Goal: Transaction & Acquisition: Download file/media

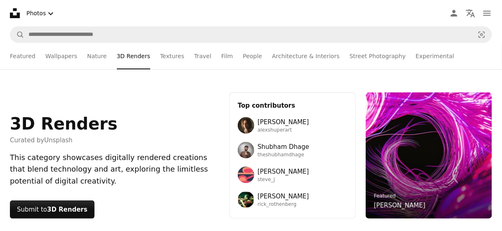
scroll to position [804, 0]
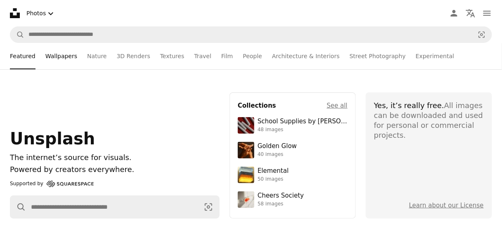
click at [55, 57] on link "Wallpapers" at bounding box center [61, 56] width 32 height 26
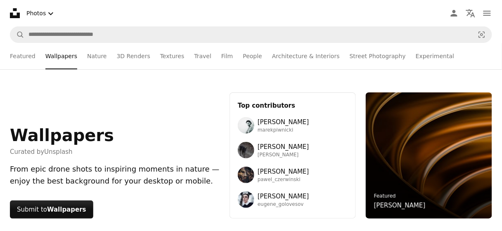
drag, startPoint x: 166, startPoint y: 4, endPoint x: 250, endPoint y: 76, distance: 110.4
click at [250, 76] on div "Wallpapers Curated by Unsplash From epic drone shots to inspiring moments in na…" at bounding box center [251, 155] width 502 height 173
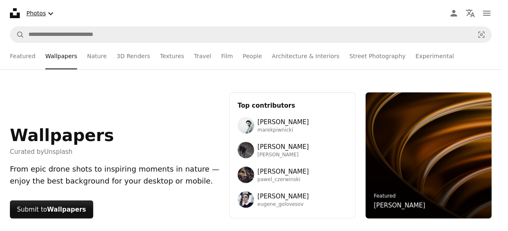
scroll to position [3035, 0]
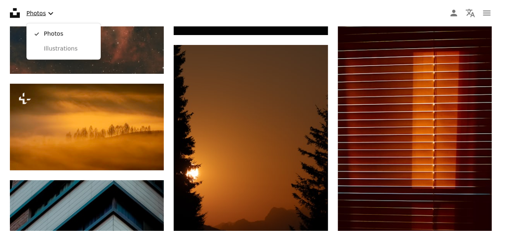
click at [43, 15] on button "Photos Chevron down" at bounding box center [41, 13] width 36 height 17
click at [51, 31] on span "Photos" at bounding box center [69, 34] width 50 height 8
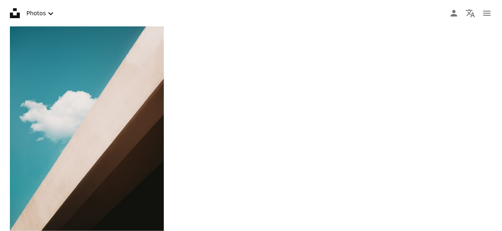
type input "****"
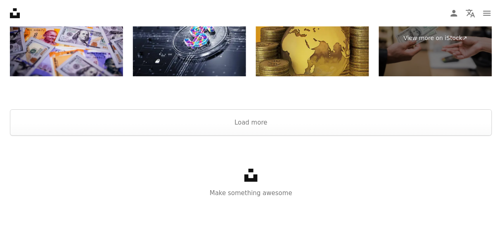
scroll to position [1444, 0]
click at [258, 127] on button "Load more" at bounding box center [251, 122] width 482 height 26
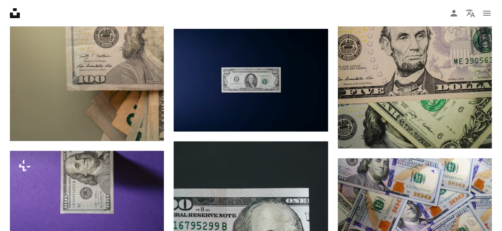
scroll to position [1871, 0]
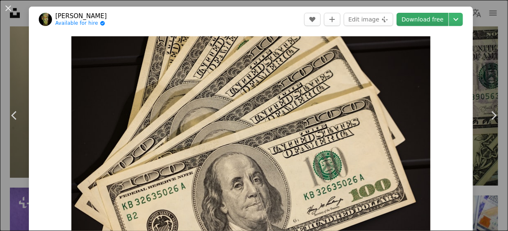
click at [419, 20] on link "Download free" at bounding box center [423, 19] width 52 height 13
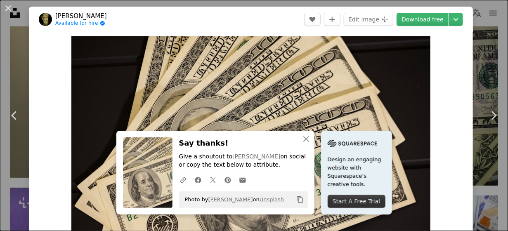
click at [485, 28] on div "An X shape Chevron left Chevron right engin akyurt Available for hire A checkma…" at bounding box center [254, 115] width 508 height 231
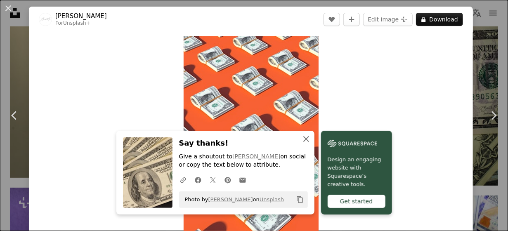
click at [306, 137] on icon "button" at bounding box center [306, 139] width 6 height 6
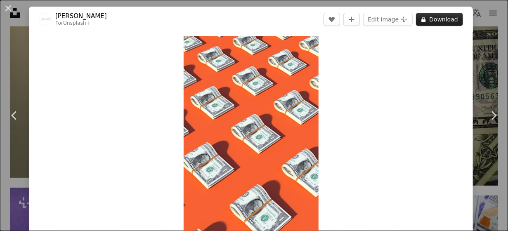
click at [444, 18] on button "A lock Download" at bounding box center [439, 19] width 47 height 13
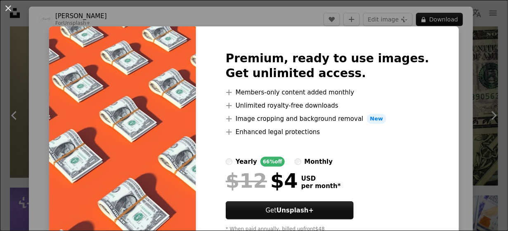
click at [464, 20] on div "An X shape Premium, ready to use images. Get unlimited access. A plus sign Memb…" at bounding box center [254, 115] width 508 height 231
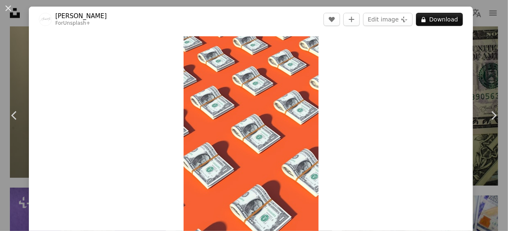
click at [475, 20] on div "An X shape Chevron left Chevron right Alexander Mils For Unsplash+ A heart A pl…" at bounding box center [254, 115] width 508 height 231
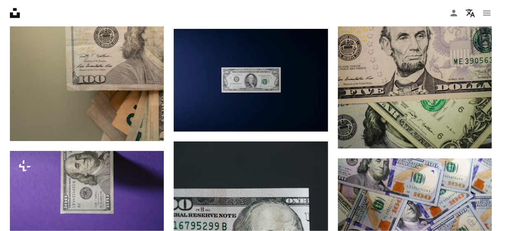
scroll to position [1871, 0]
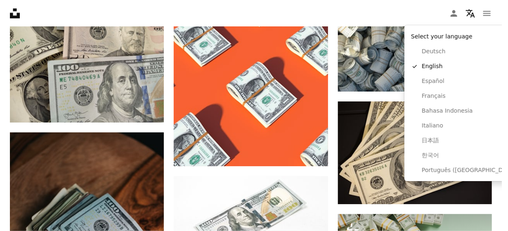
click at [475, 20] on button "Localization icon" at bounding box center [470, 13] width 17 height 17
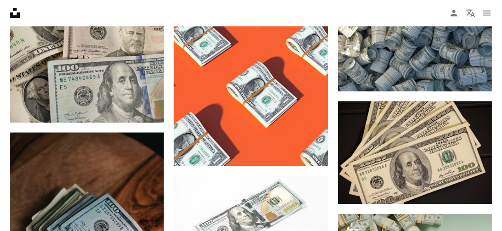
click at [475, 20] on button "Localization icon" at bounding box center [470, 13] width 17 height 17
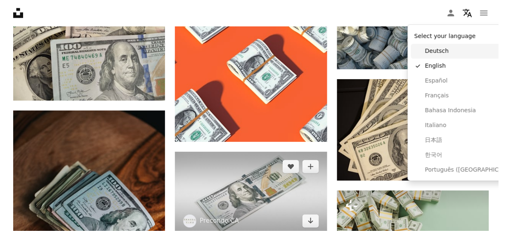
scroll to position [0, 0]
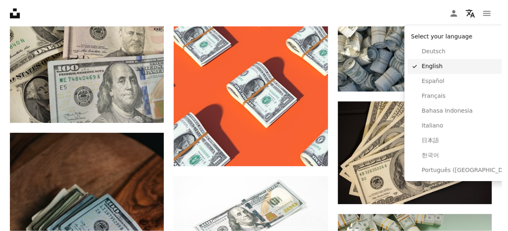
click at [439, 65] on span "English" at bounding box center [470, 66] width 96 height 8
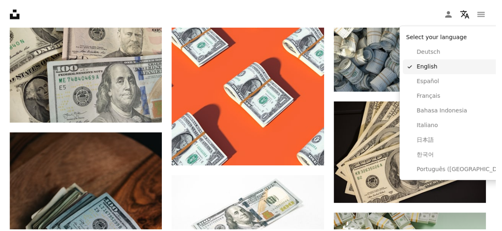
scroll to position [1871, 0]
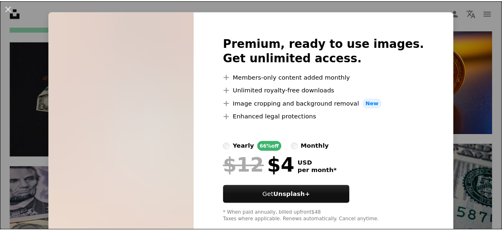
scroll to position [16, 0]
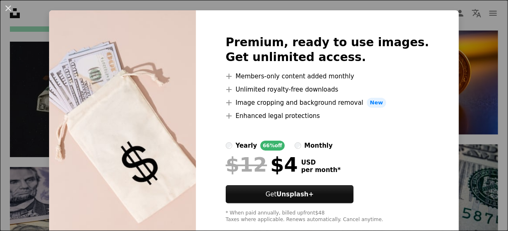
click at [445, 21] on div "An X shape Premium, ready to use images. Get unlimited access. A plus sign Memb…" at bounding box center [254, 115] width 508 height 231
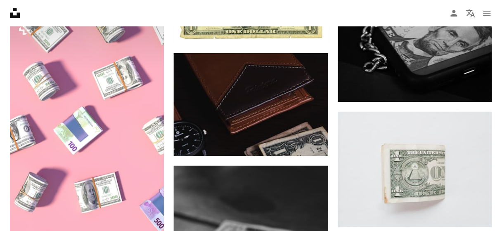
scroll to position [11253, 0]
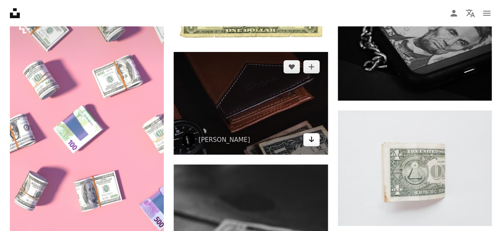
click at [313, 144] on icon "Arrow pointing down" at bounding box center [311, 140] width 7 height 10
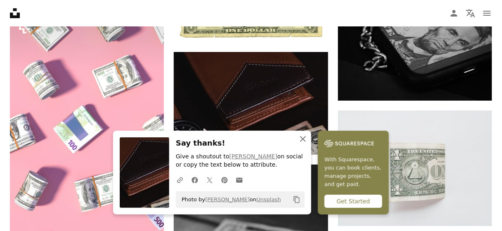
click at [308, 143] on icon "An X shape" at bounding box center [303, 139] width 10 height 10
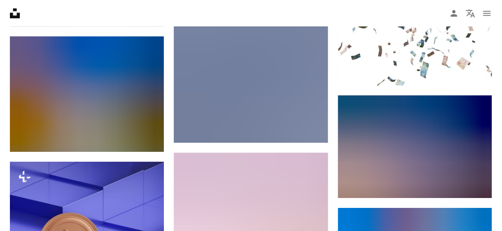
scroll to position [17799, 0]
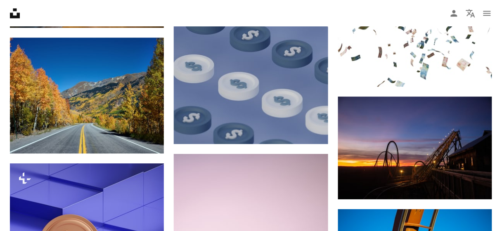
click at [27, 7] on nav "Unsplash logo Unsplash Home A photo Pen Tool A compass A stack of folders Downl…" at bounding box center [251, 13] width 502 height 26
